Goal: Task Accomplishment & Management: Manage account settings

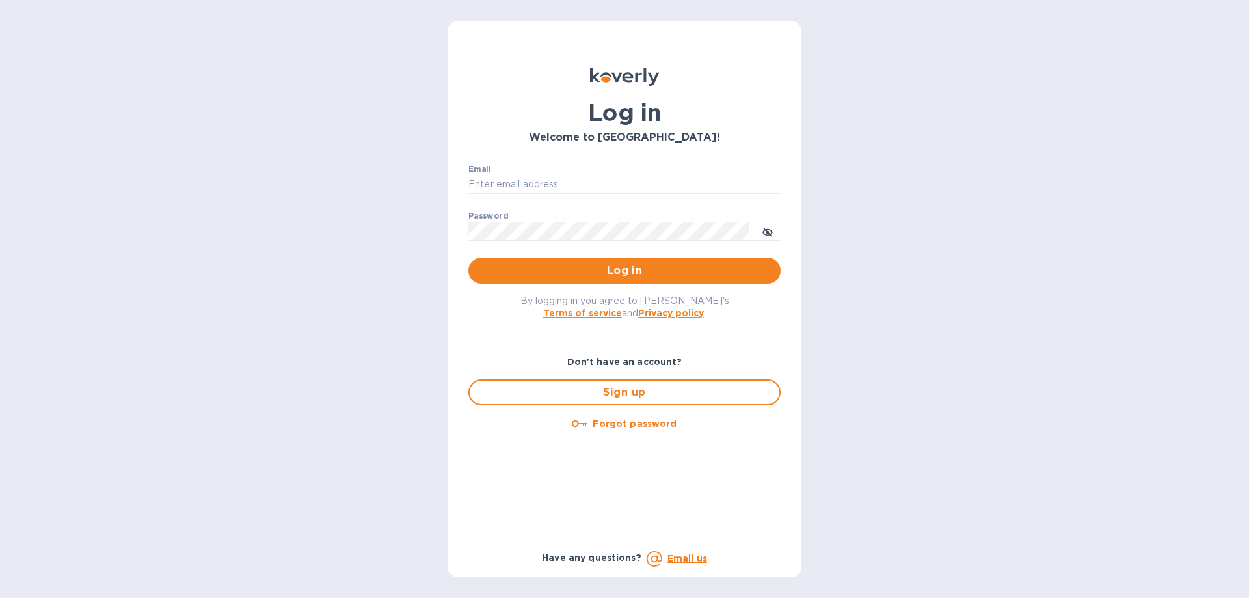
type input "[PERSON_NAME][EMAIL_ADDRESS][DOMAIN_NAME]"
click at [640, 270] on span "Log in" at bounding box center [624, 271] width 291 height 16
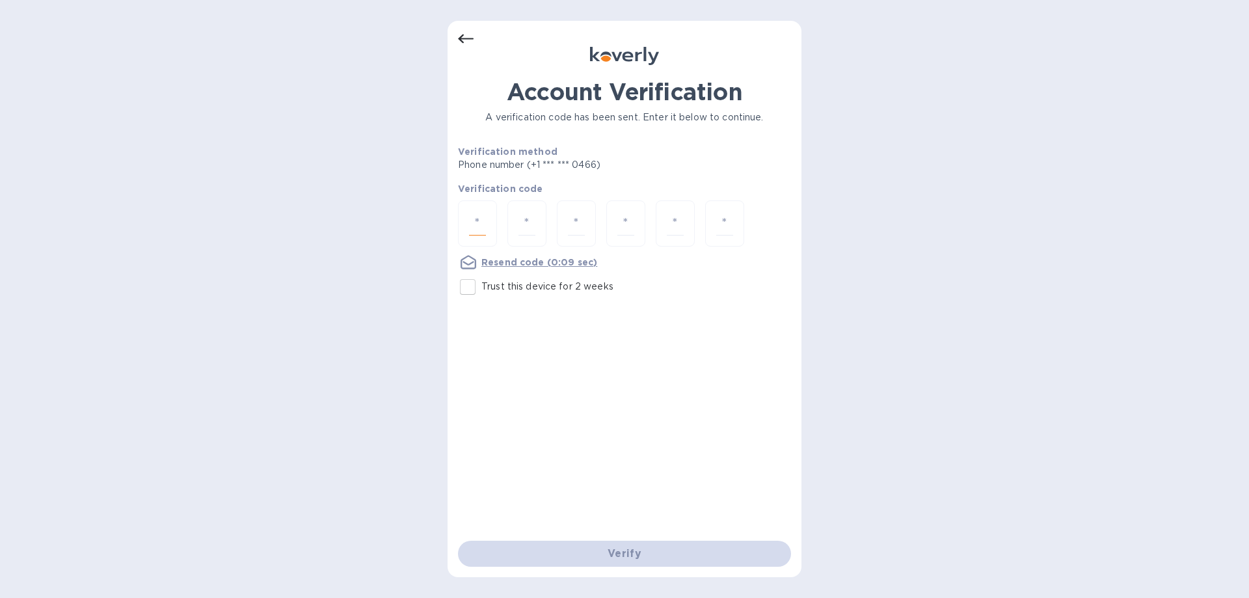
click at [478, 229] on input "number" at bounding box center [477, 223] width 17 height 24
type input "5"
type input "8"
type input "6"
type input "9"
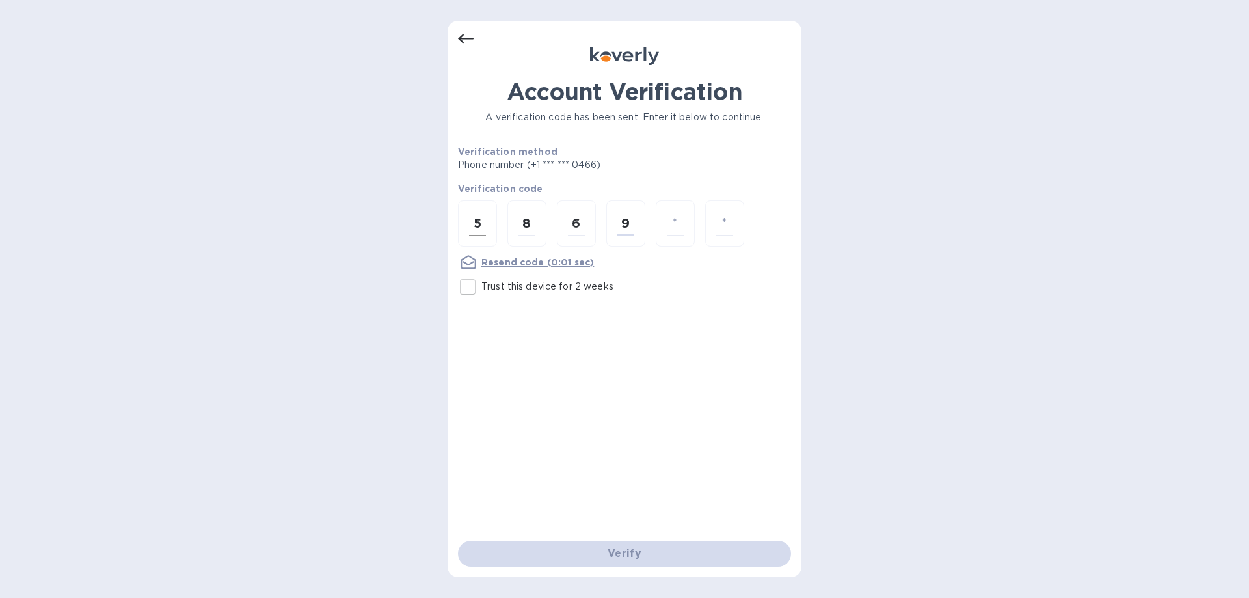
type input "2"
type input "5"
